Goal: Information Seeking & Learning: Compare options

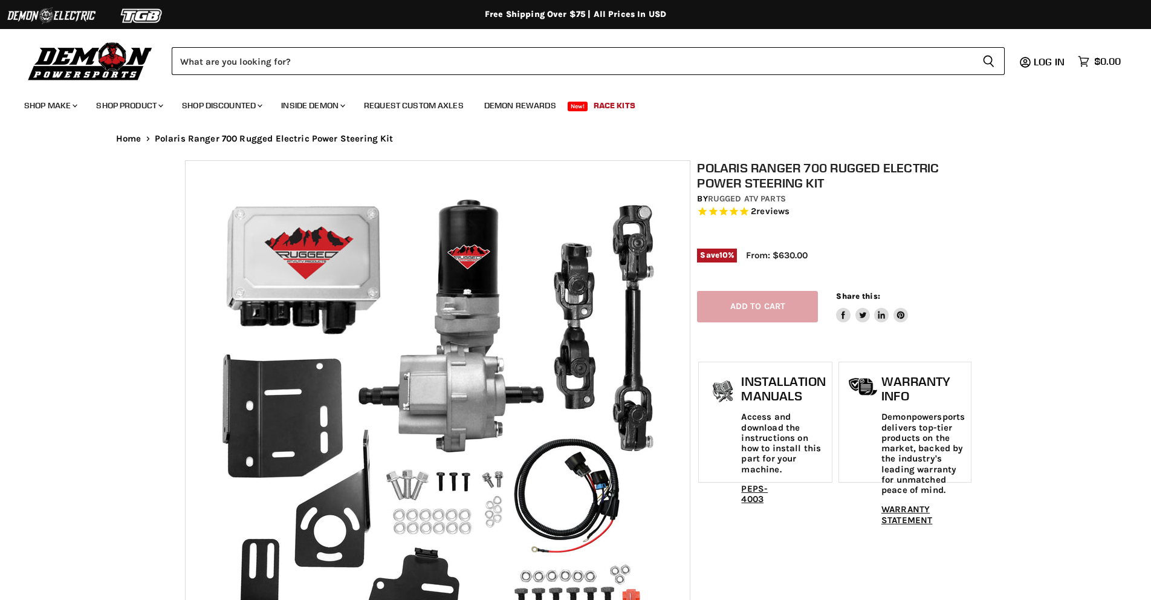
select select "******"
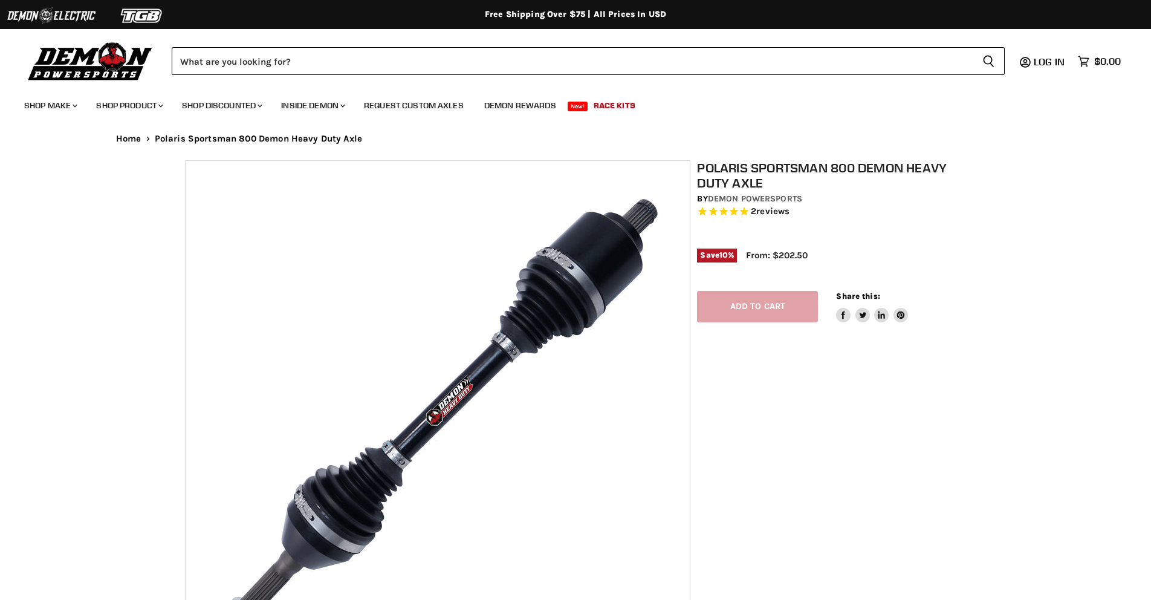
select select "******"
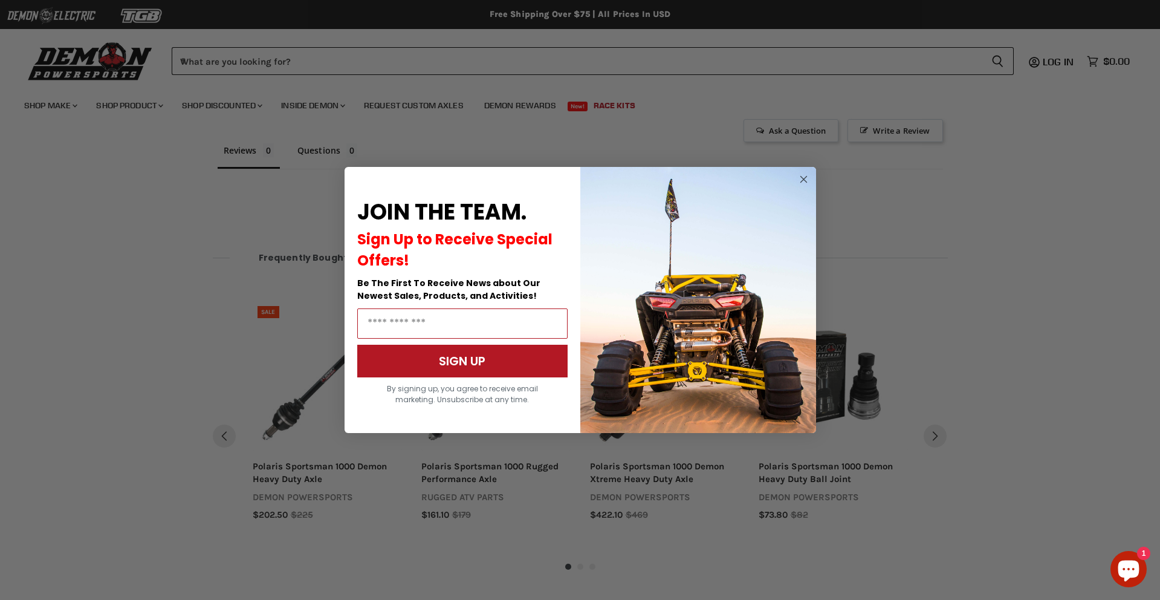
scroll to position [1251, 0]
